Goal: Navigation & Orientation: Find specific page/section

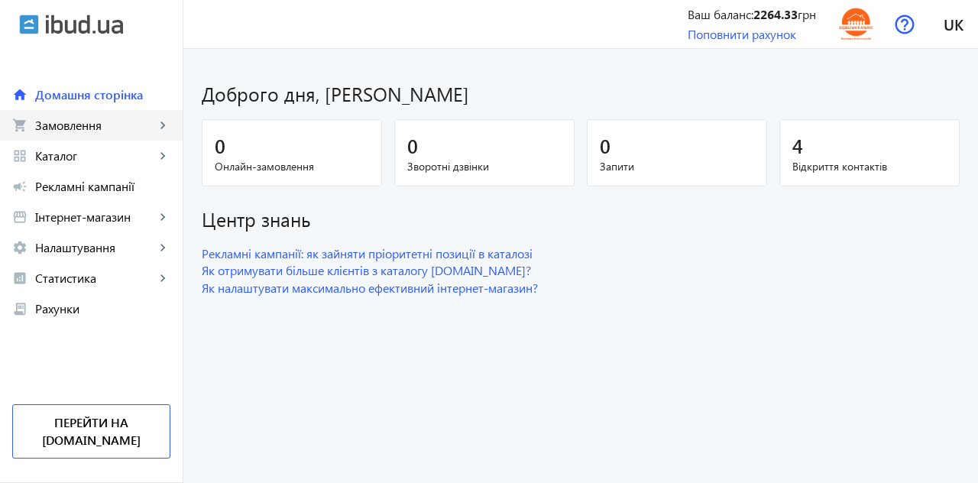
click at [84, 124] on span "Замовлення" at bounding box center [95, 125] width 120 height 15
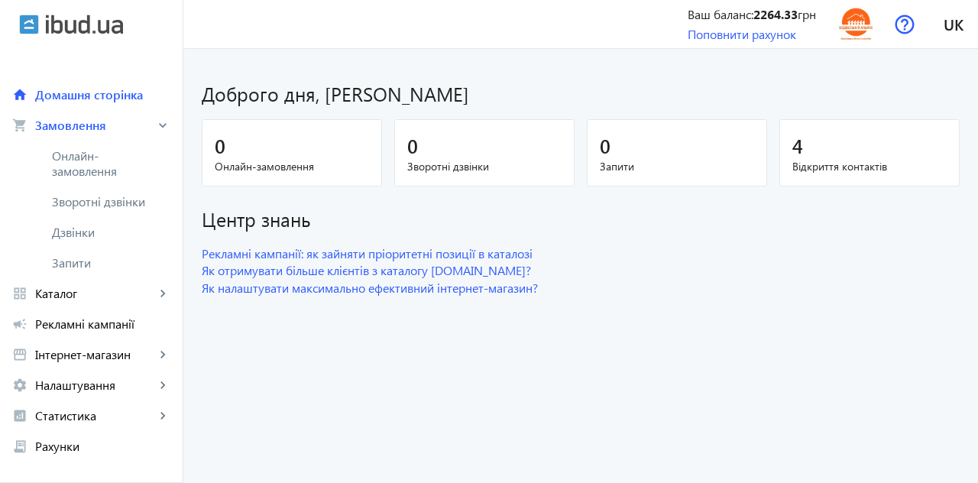
click at [74, 163] on span "Онлайн-замовлення" at bounding box center [103, 163] width 102 height 31
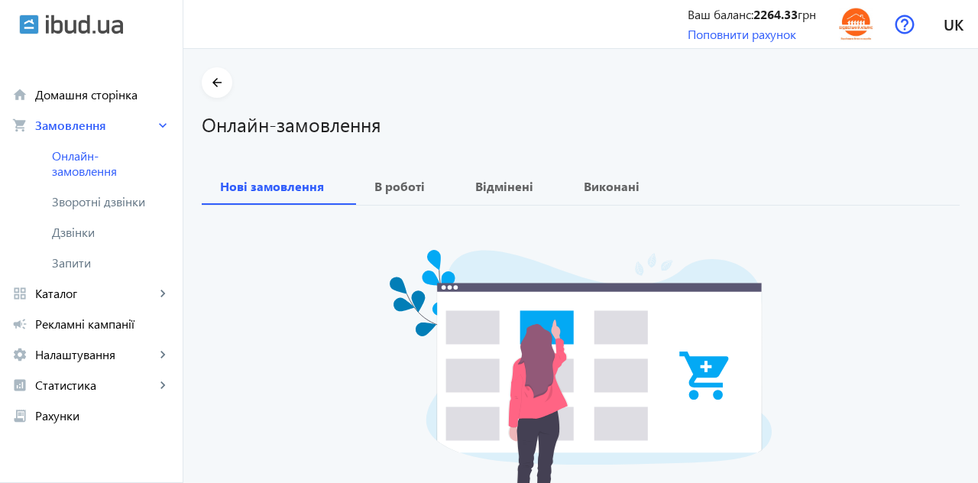
click at [67, 202] on span "Зворотні дзвінки" at bounding box center [103, 201] width 102 height 15
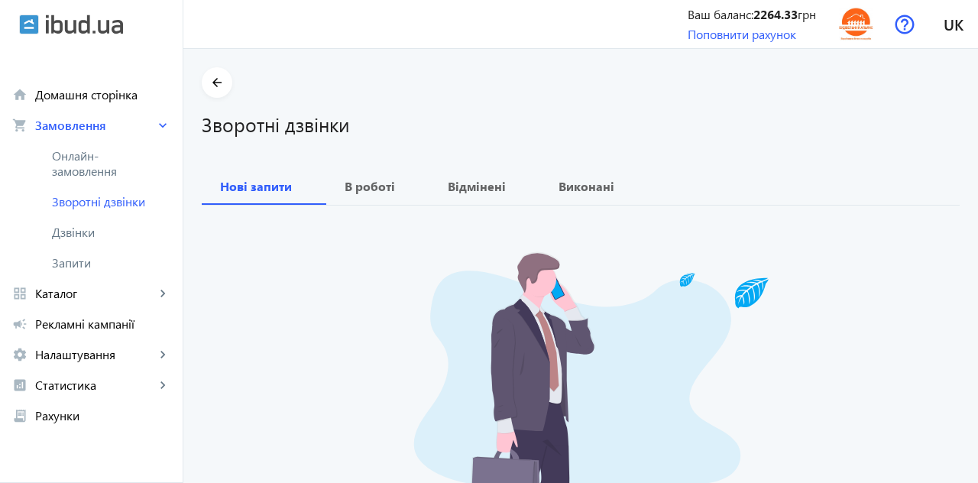
click at [66, 232] on span "Дзвінки" at bounding box center [111, 232] width 118 height 15
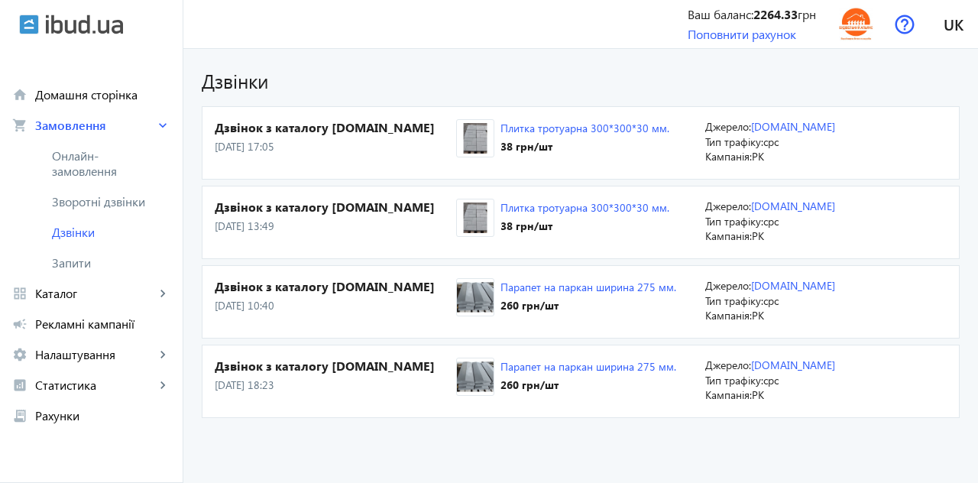
scroll to position [73, 0]
click at [73, 261] on span "Запити" at bounding box center [111, 262] width 118 height 15
